Goal: Transaction & Acquisition: Purchase product/service

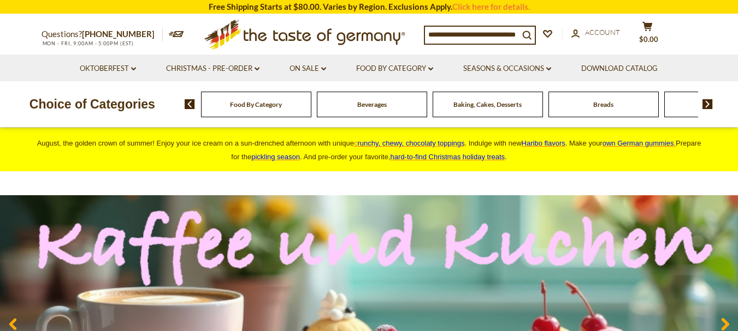
click at [240, 105] on span "Food By Category" at bounding box center [256, 104] width 52 height 8
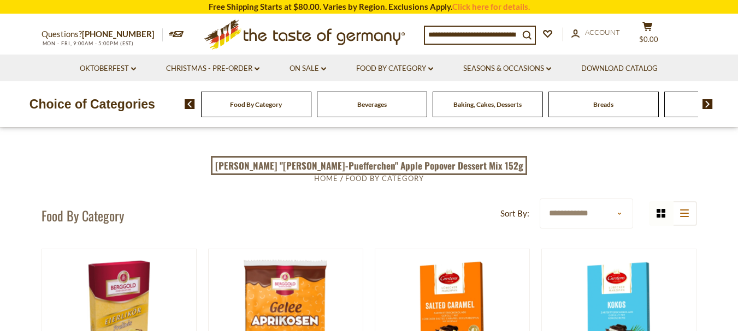
click at [465, 38] on input at bounding box center [472, 34] width 94 height 15
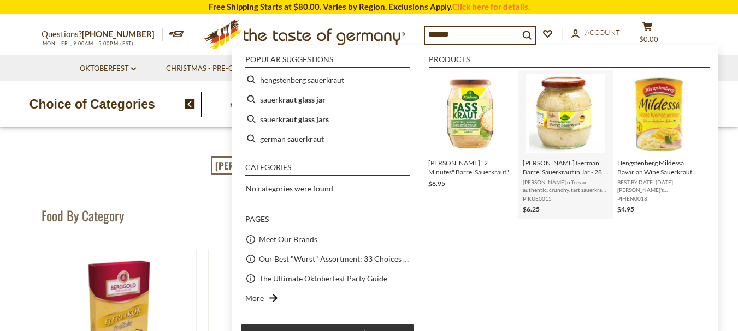
type input "******"
click at [546, 122] on img "Kuehne German Barrel Sauerkraut in Jar - 28.5 oz." at bounding box center [565, 113] width 79 height 79
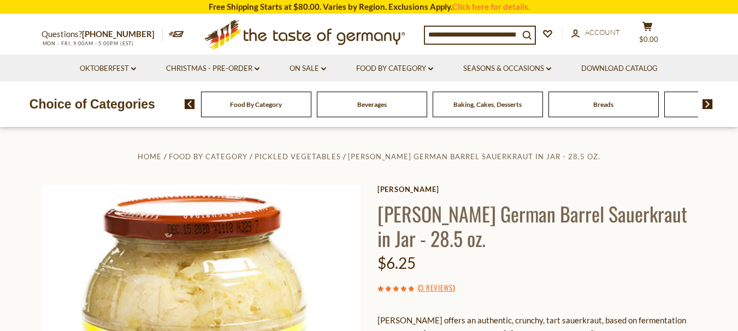
click at [509, 32] on input at bounding box center [472, 34] width 94 height 15
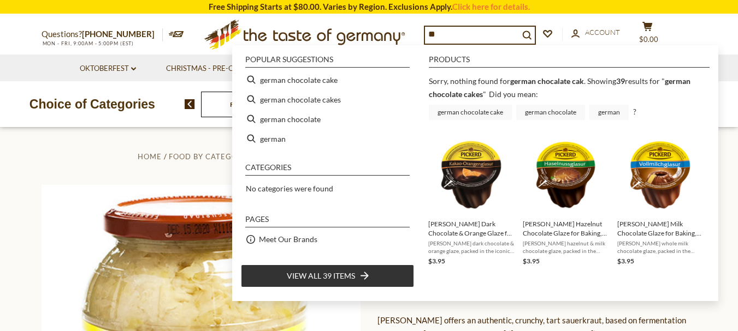
type input "*"
